Goal: Task Accomplishment & Management: Use online tool/utility

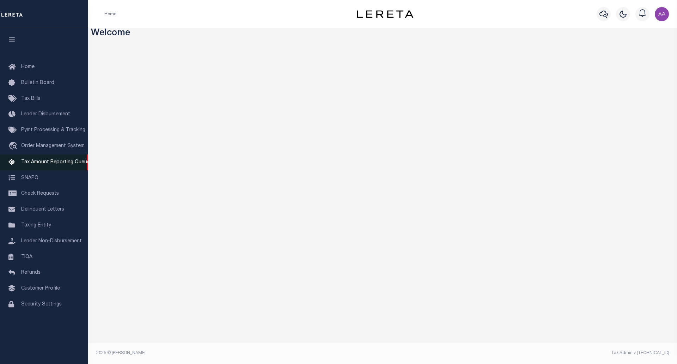
click at [54, 164] on span "Tax Amount Reporting Queue" at bounding box center [55, 162] width 69 height 5
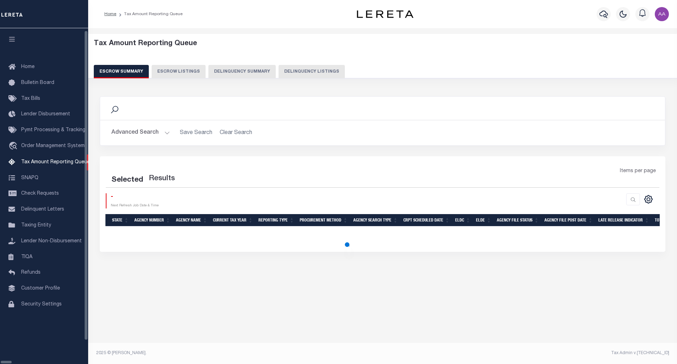
select select "100"
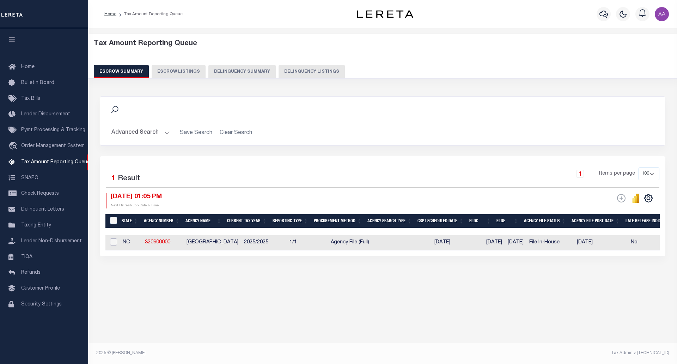
click at [113, 241] on input "checkbox" at bounding box center [113, 242] width 7 height 7
checkbox input "true"
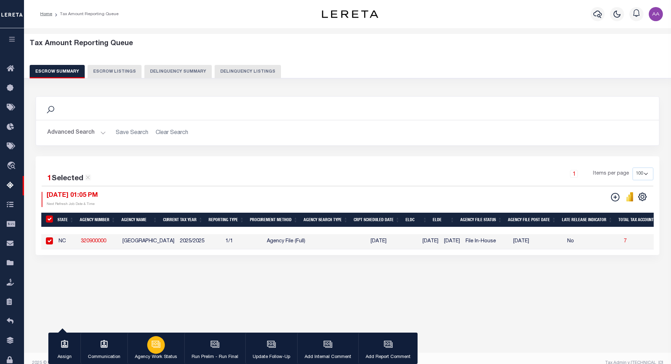
click at [153, 348] on icon "button" at bounding box center [155, 344] width 9 height 9
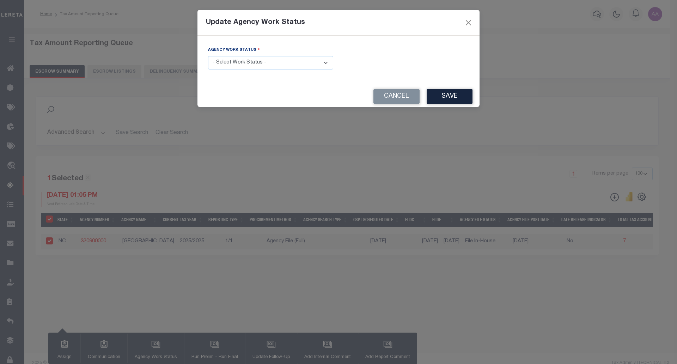
click at [226, 61] on select "- Select Work Status - New In Progress Pending Agency Follow-up Pending QC Read…" at bounding box center [270, 63] width 125 height 14
select select "6"
click at [208, 56] on select "- Select Work Status - New In Progress Pending Agency Follow-up Pending QC Read…" at bounding box center [270, 63] width 125 height 14
click at [447, 95] on button "Save" at bounding box center [450, 96] width 46 height 15
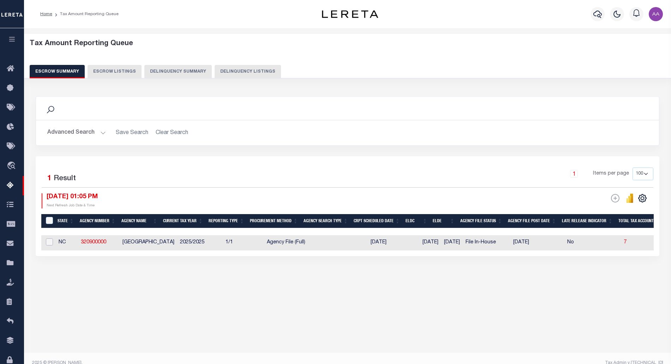
click at [48, 242] on input "checkbox" at bounding box center [49, 242] width 7 height 7
checkbox input "true"
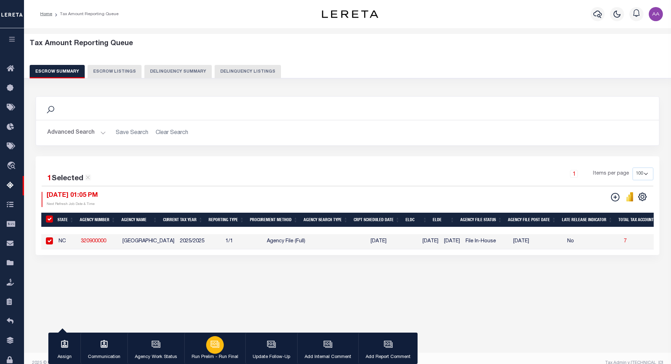
click at [216, 348] on icon "button" at bounding box center [215, 344] width 7 height 5
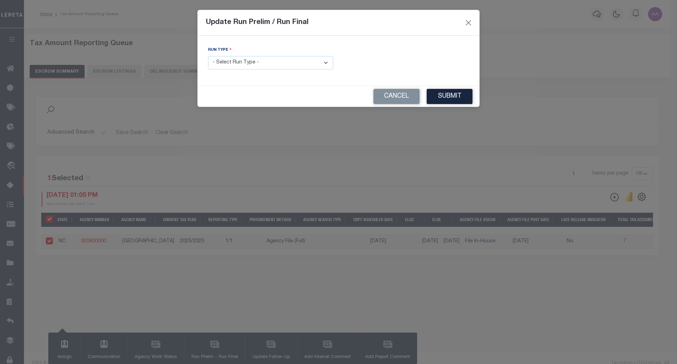
click at [266, 65] on select "- Select Run Type - Prelim Run Final Run" at bounding box center [270, 63] width 125 height 14
select select "F"
click at [208, 56] on select "- Select Run Type - Prelim Run Final Run" at bounding box center [270, 63] width 125 height 14
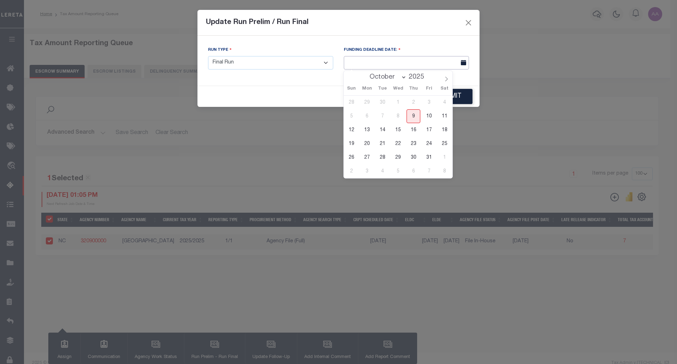
click at [408, 61] on input "text" at bounding box center [406, 63] width 125 height 14
click at [408, 141] on span "23" at bounding box center [414, 144] width 14 height 14
type input "10/23/2025"
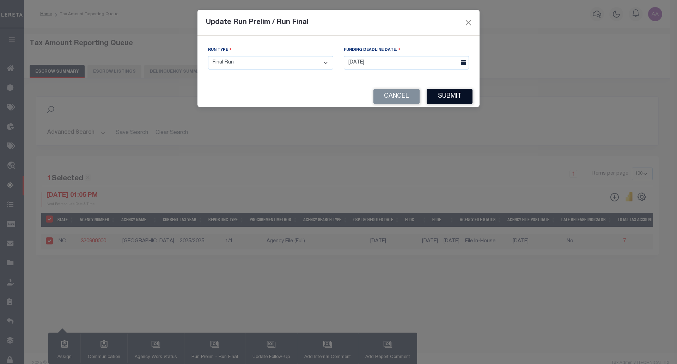
click at [455, 99] on button "Submit" at bounding box center [450, 96] width 46 height 15
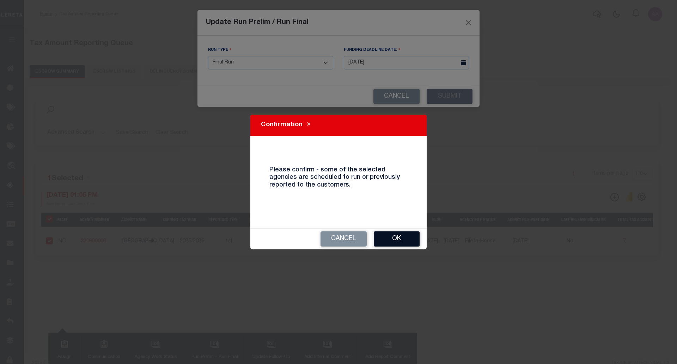
click at [397, 242] on button "Ok" at bounding box center [397, 238] width 46 height 15
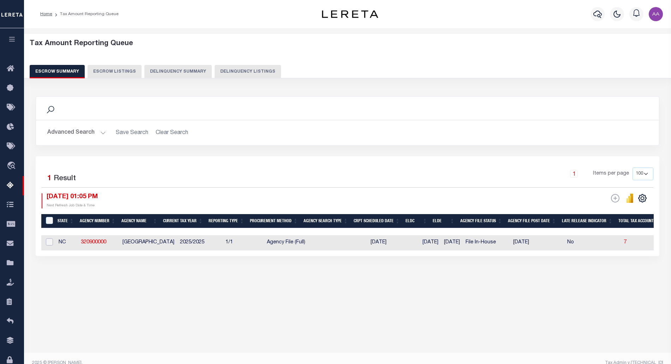
click at [47, 242] on input "checkbox" at bounding box center [49, 242] width 7 height 7
checkbox input "true"
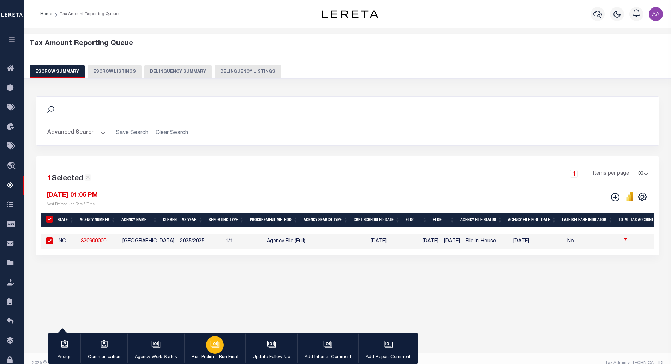
click at [223, 343] on button "Run Prelim - Run Final" at bounding box center [214, 349] width 61 height 32
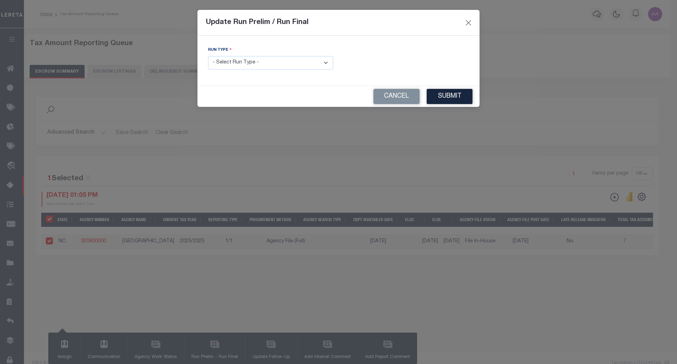
click at [242, 64] on select "- Select Run Type - Prelim Run Final Run" at bounding box center [270, 63] width 125 height 14
click at [208, 56] on select "- Select Run Type - Prelim Run Final Run" at bounding box center [270, 63] width 125 height 14
click at [308, 59] on select "- Select Run Type - Prelim Run Final Run" at bounding box center [270, 63] width 125 height 14
select select "P"
click at [208, 56] on select "- Select Run Type - Prelim Run Final Run" at bounding box center [270, 63] width 125 height 14
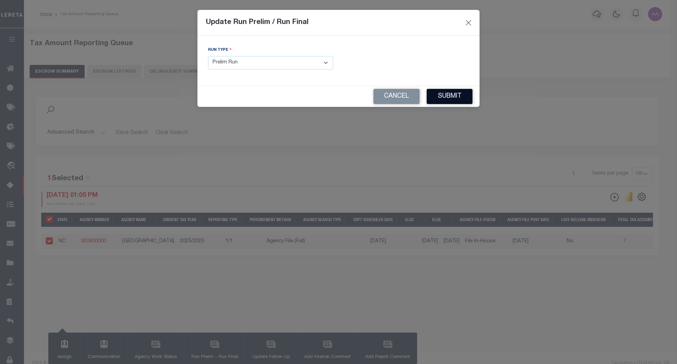
click at [456, 95] on button "Submit" at bounding box center [450, 96] width 46 height 15
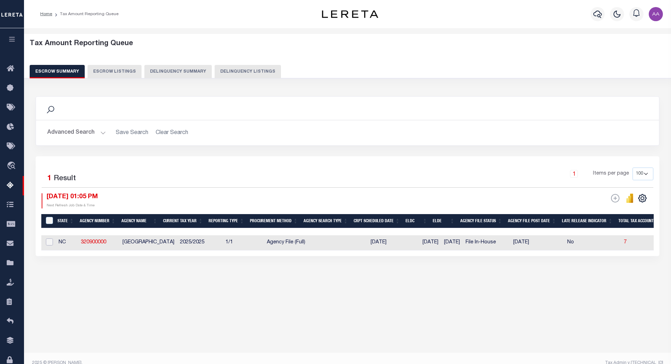
click at [47, 240] on input "checkbox" at bounding box center [49, 242] width 7 height 7
checkbox input "true"
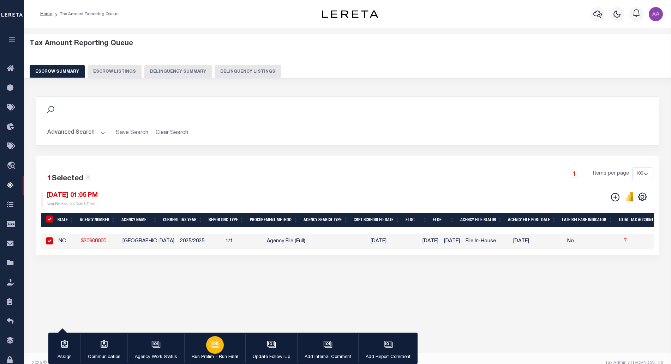
click at [223, 352] on button "Run Prelim - Run Final" at bounding box center [214, 349] width 61 height 32
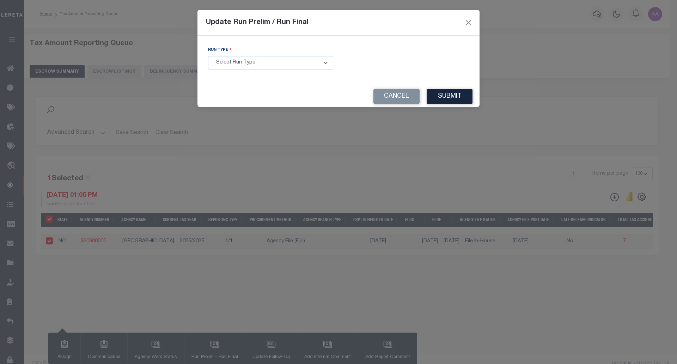
click at [274, 65] on select "- Select Run Type - Prelim Run Final Run" at bounding box center [270, 63] width 125 height 14
select select "F"
click at [208, 56] on select "- Select Run Type - Prelim Run Final Run" at bounding box center [270, 63] width 125 height 14
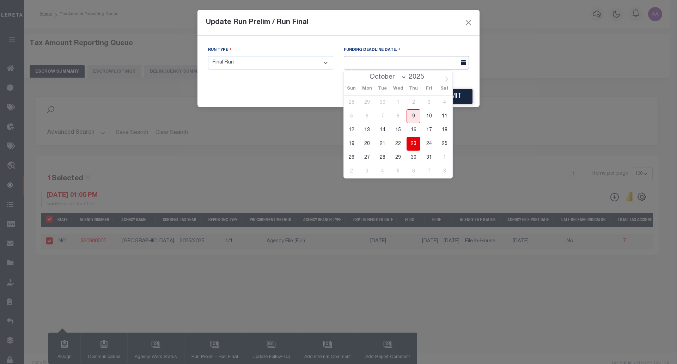
click at [373, 61] on input "text" at bounding box center [406, 63] width 125 height 14
click at [386, 144] on span "21" at bounding box center [383, 144] width 14 height 14
type input "10/21/2025"
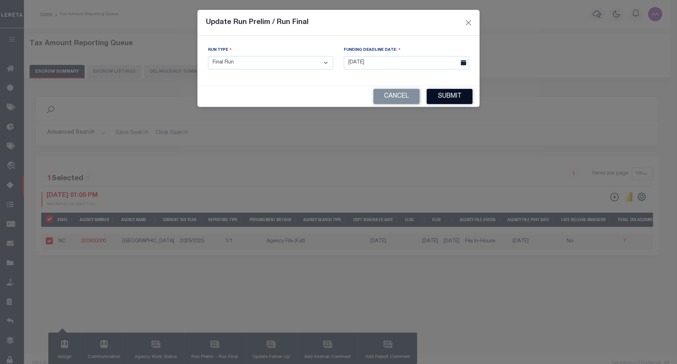
click at [452, 97] on button "Submit" at bounding box center [450, 96] width 46 height 15
